Goal: Information Seeking & Learning: Learn about a topic

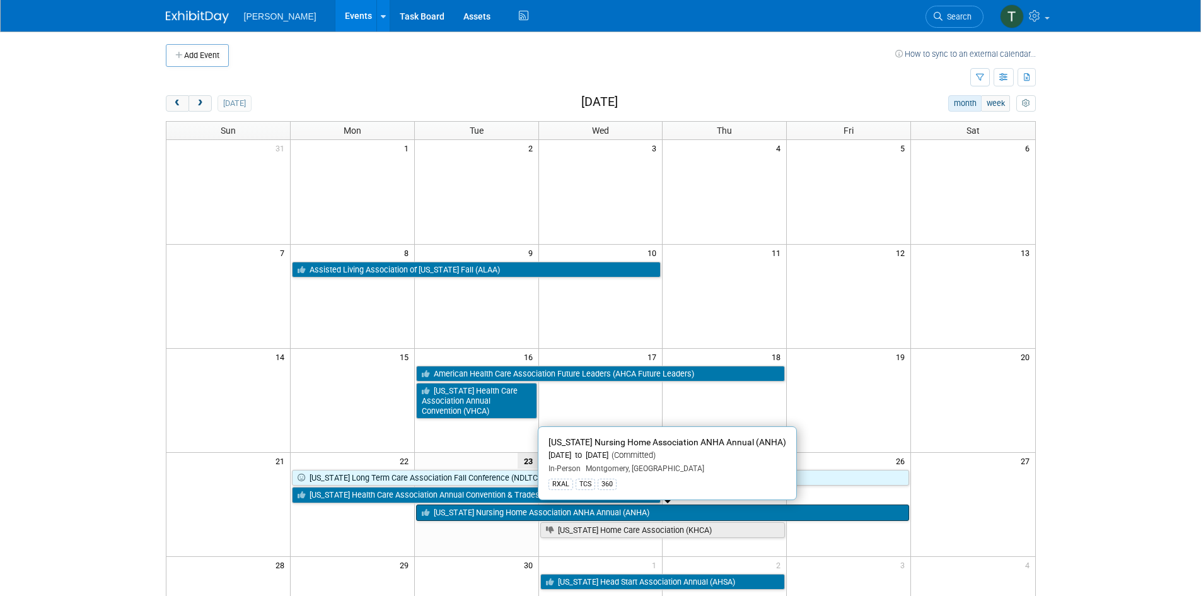
click at [507, 513] on link "[US_STATE] Nursing Home Association ANHA Annual (ANHA)" at bounding box center [662, 512] width 493 height 16
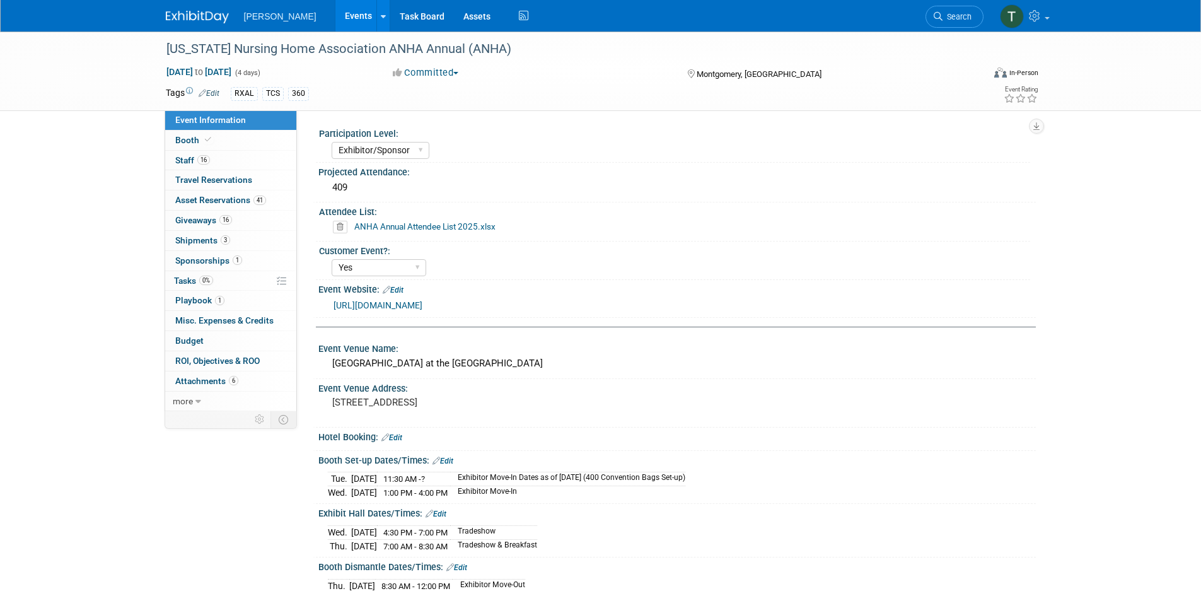
select select "Exhibitor/Sponsor"
select select "Yes"
click at [189, 260] on span "Sponsorships 1" at bounding box center [208, 260] width 67 height 10
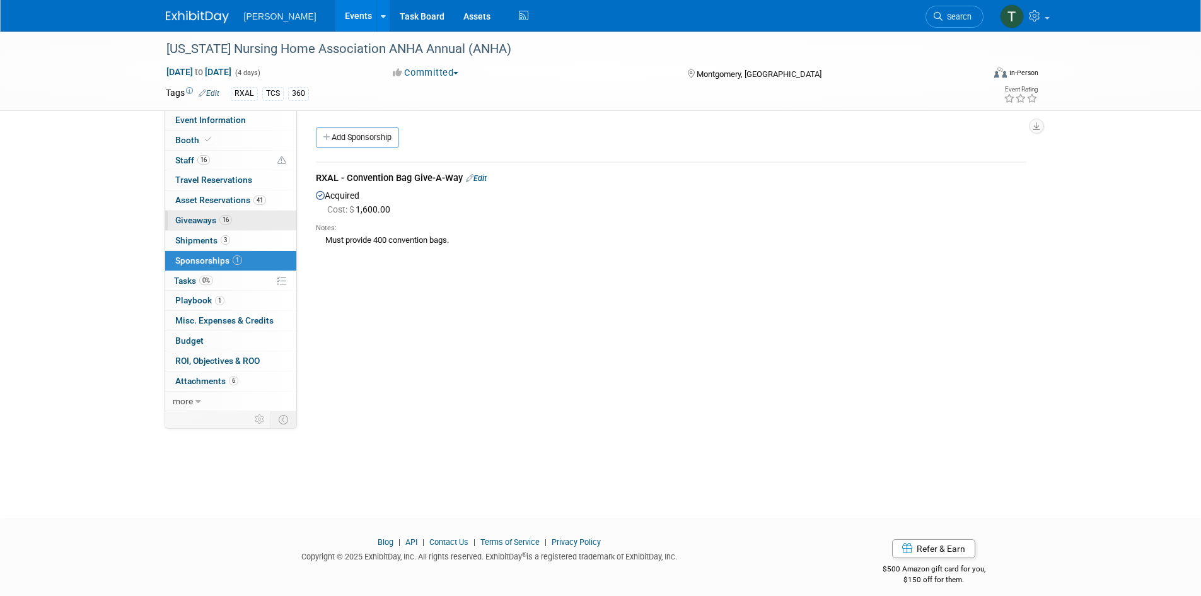
click at [195, 220] on span "Giveaways 16" at bounding box center [203, 220] width 57 height 10
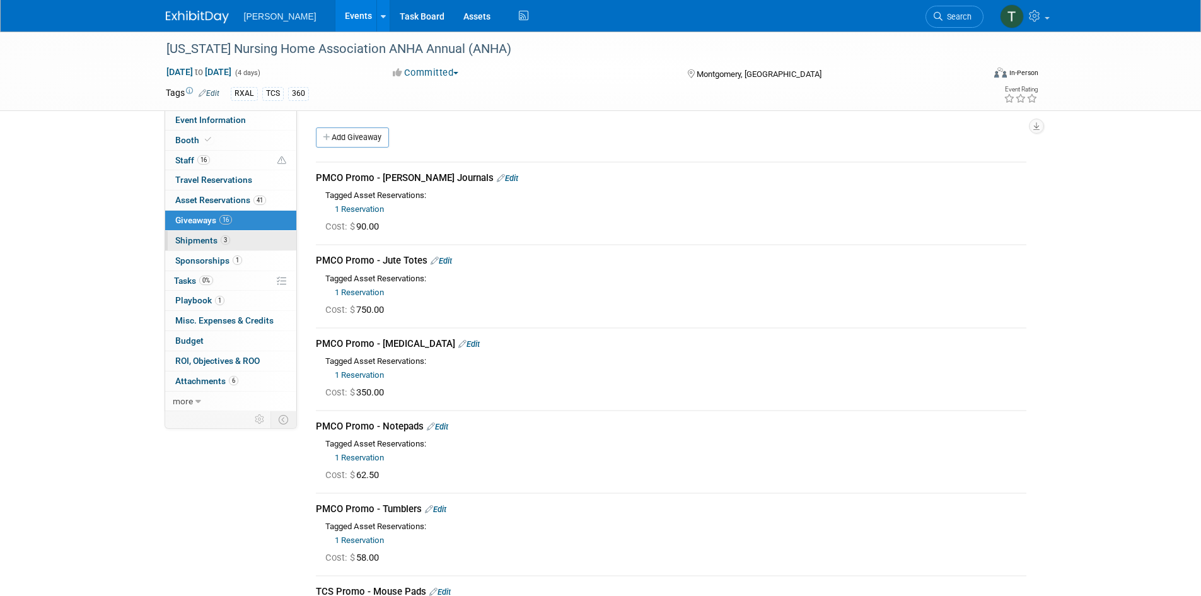
click at [197, 240] on span "Shipments 3" at bounding box center [202, 240] width 55 height 10
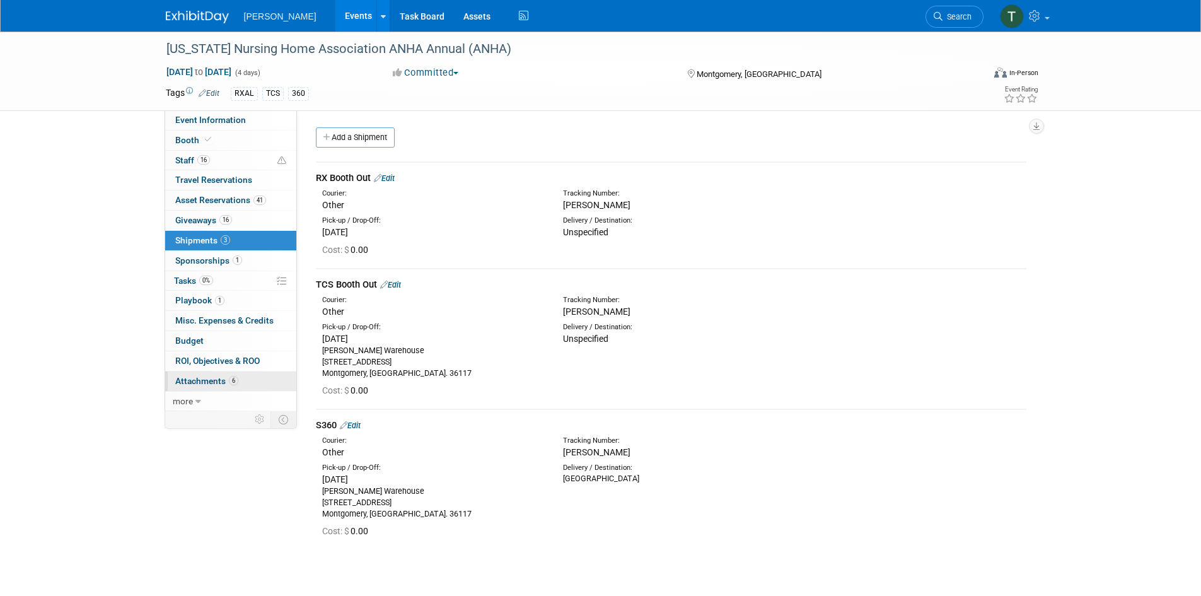
click at [214, 381] on span "Attachments 6" at bounding box center [206, 381] width 63 height 10
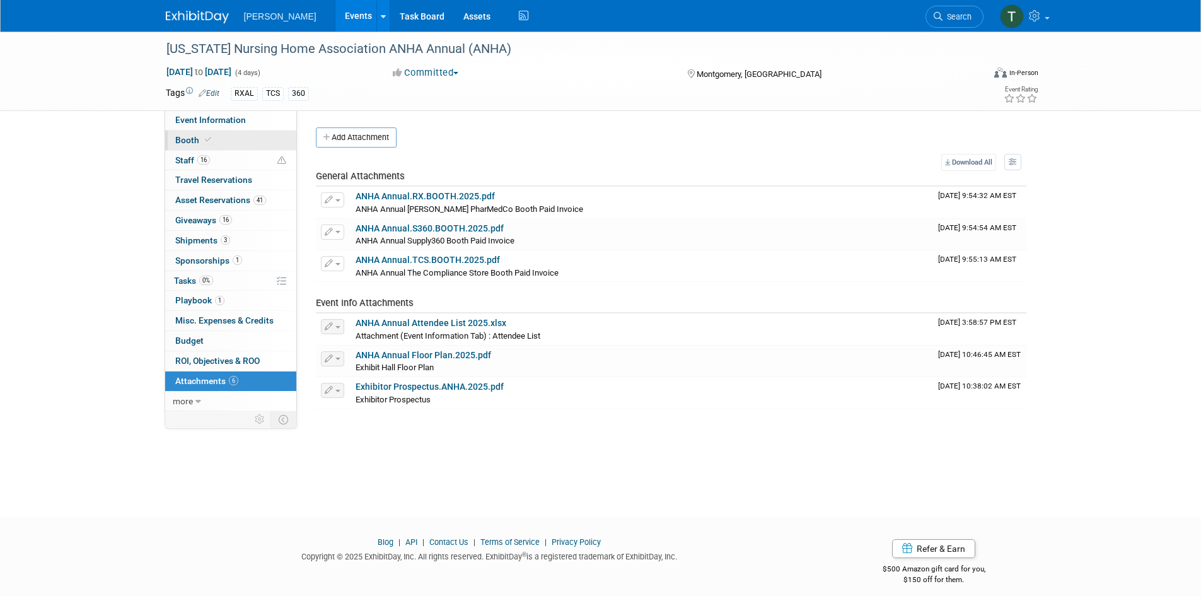
click at [189, 139] on span "Booth" at bounding box center [194, 140] width 38 height 10
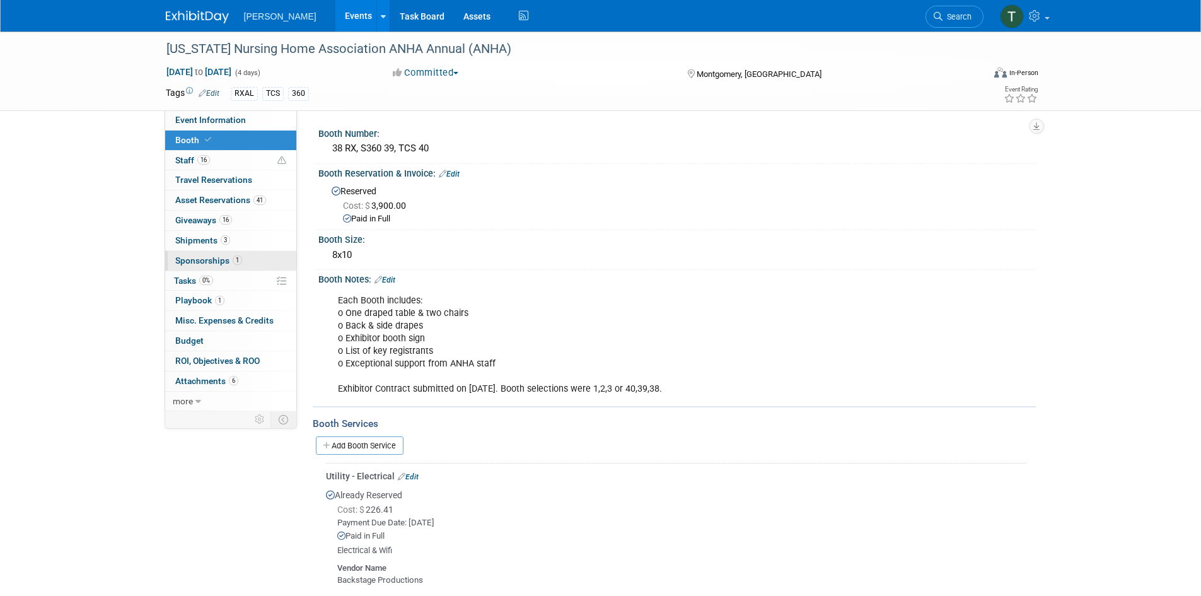
click at [195, 263] on span "Sponsorships 1" at bounding box center [208, 260] width 67 height 10
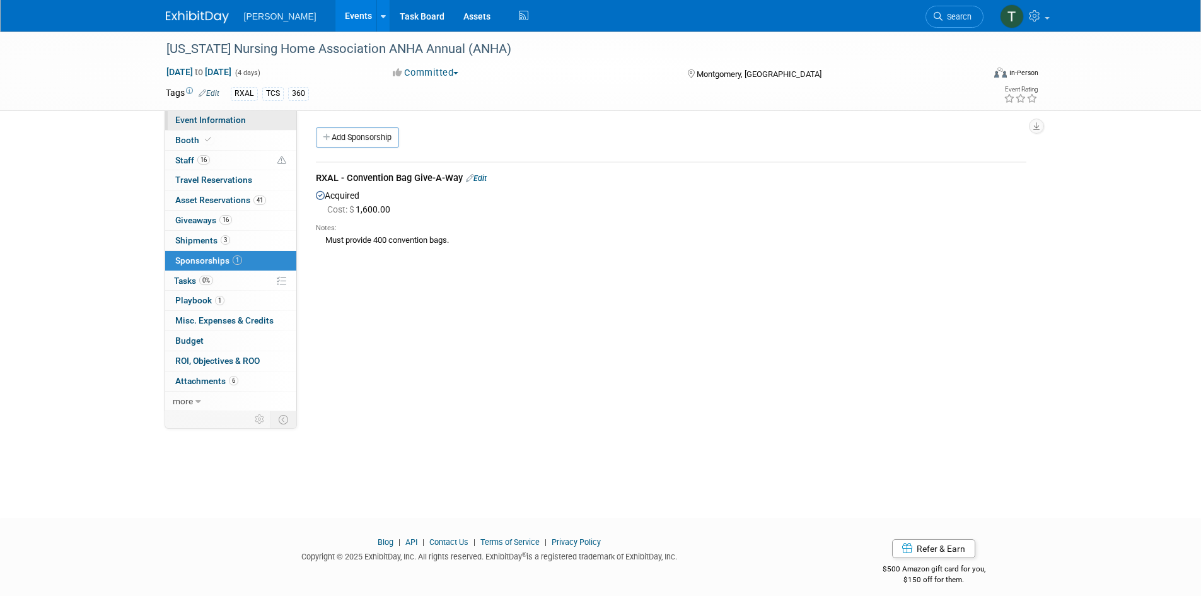
click at [192, 117] on span "Event Information" at bounding box center [210, 120] width 71 height 10
select select "Exhibitor/Sponsor"
select select "Yes"
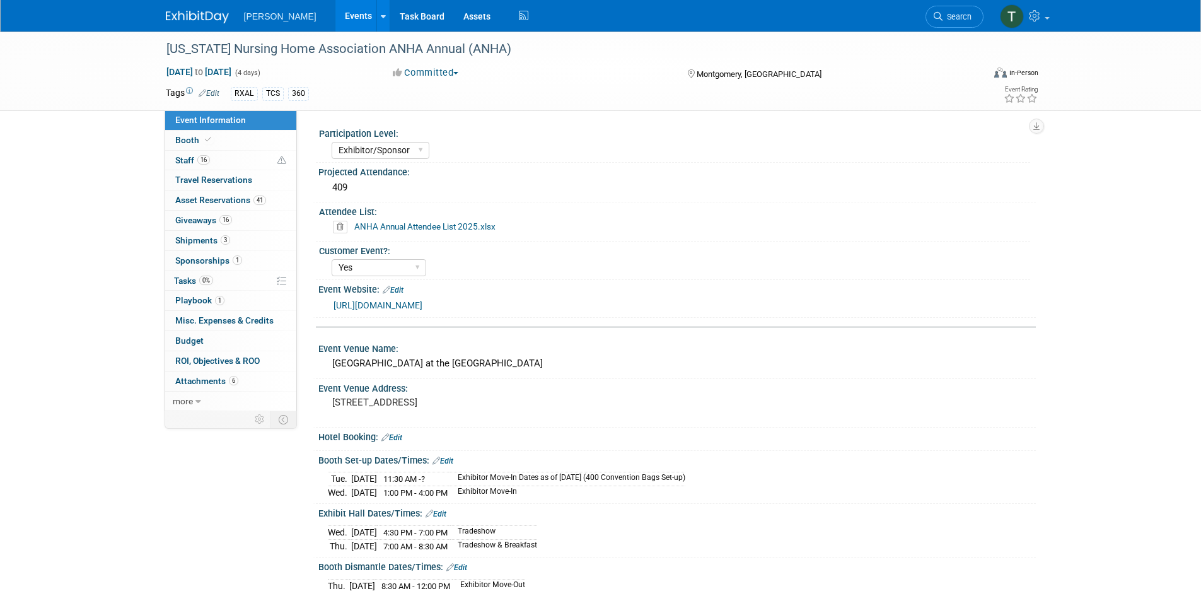
click at [382, 302] on link "https://anha.org/" at bounding box center [378, 305] width 89 height 10
click at [380, 303] on link "https://anha.org/" at bounding box center [378, 305] width 89 height 10
click at [185, 162] on span "Staff 16" at bounding box center [192, 160] width 35 height 10
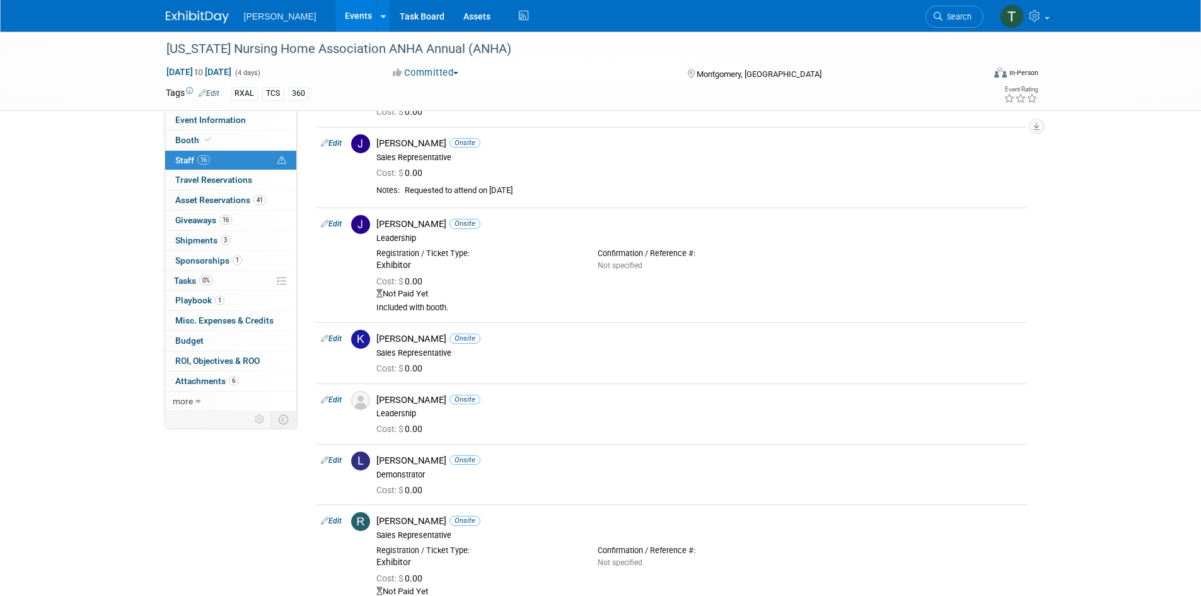
scroll to position [943, 0]
